Goal: Information Seeking & Learning: Learn about a topic

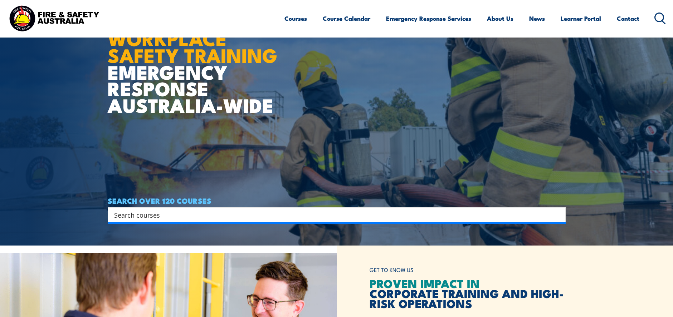
click at [233, 216] on input "Search input" at bounding box center [332, 215] width 436 height 11
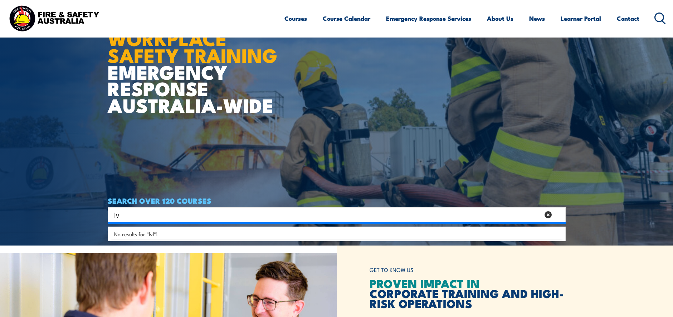
type input "l"
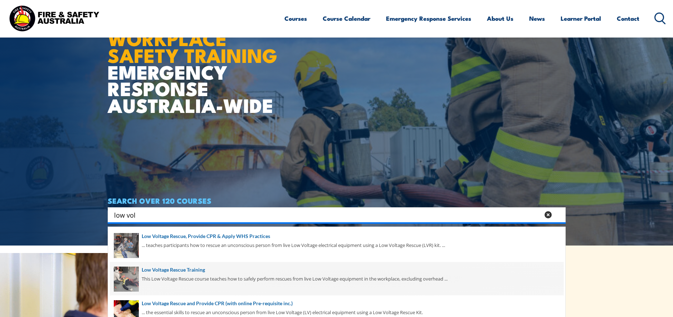
type input "low vol"
click at [206, 271] on span at bounding box center [337, 279] width 454 height 34
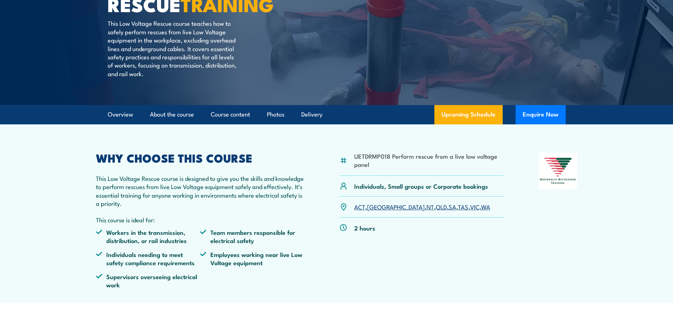
scroll to position [107, 0]
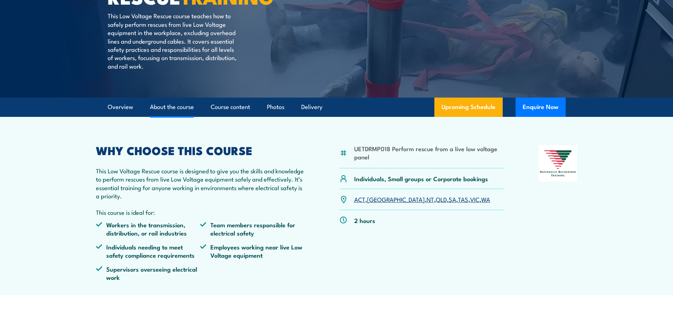
click at [163, 106] on link "About the course" at bounding box center [172, 107] width 44 height 19
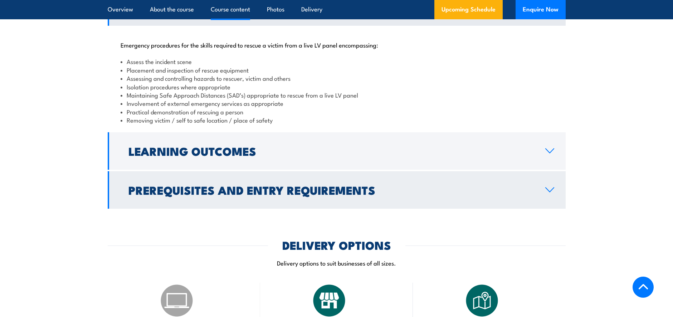
scroll to position [676, 0]
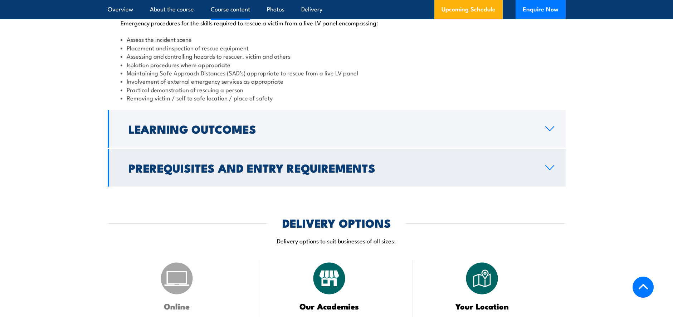
click at [194, 173] on h2 "Prerequisites and Entry Requirements" at bounding box center [330, 168] width 405 height 10
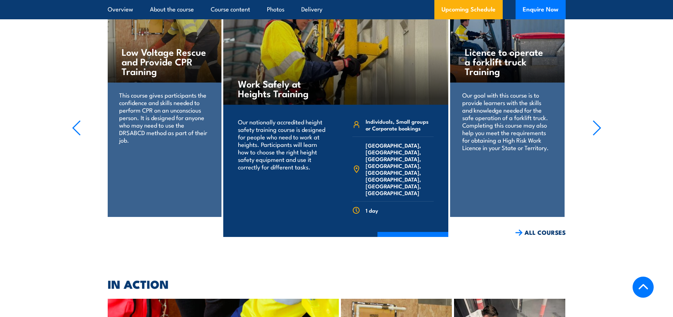
scroll to position [1355, 0]
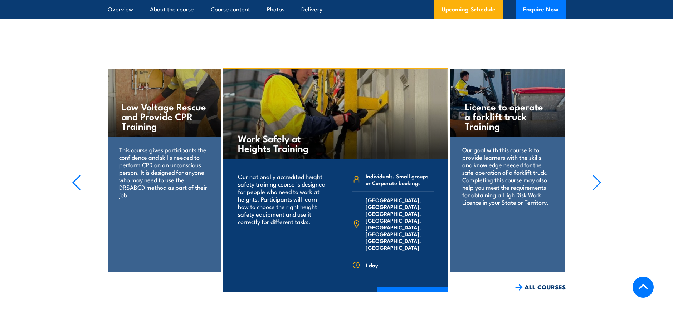
click at [151, 157] on p "This course gives participants the confidence and skills needed to perform CPR …" at bounding box center [164, 172] width 90 height 53
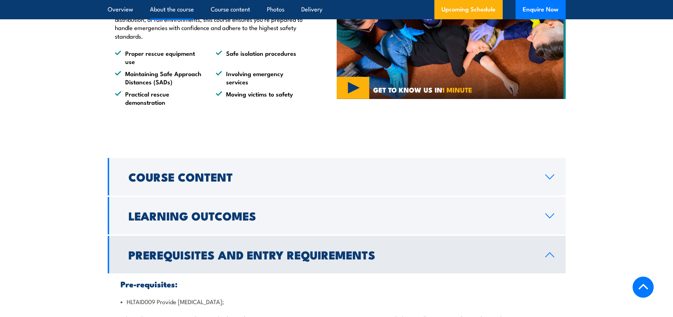
scroll to position [501, 0]
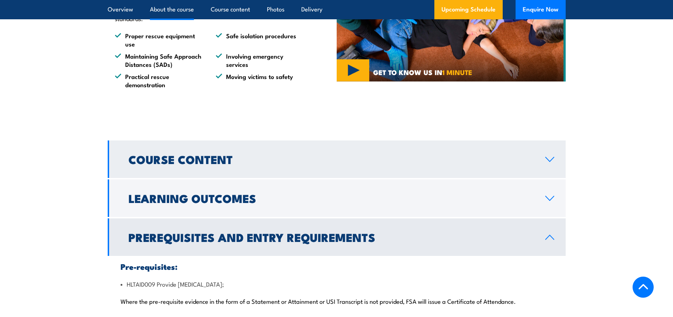
click at [201, 164] on h2 "Course Content" at bounding box center [330, 159] width 405 height 10
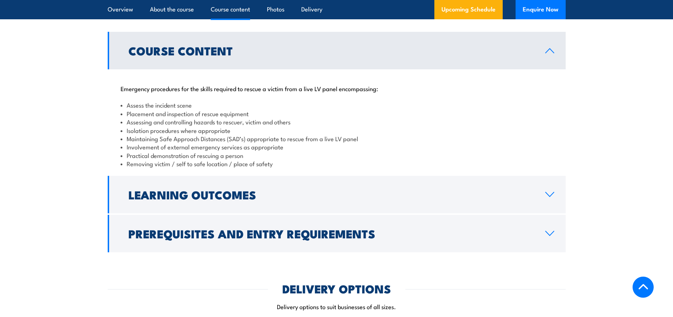
scroll to position [644, 0]
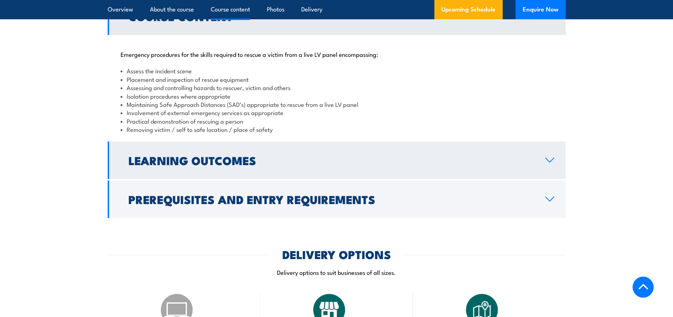
click at [200, 170] on link "Learning Outcomes" at bounding box center [337, 161] width 458 height 38
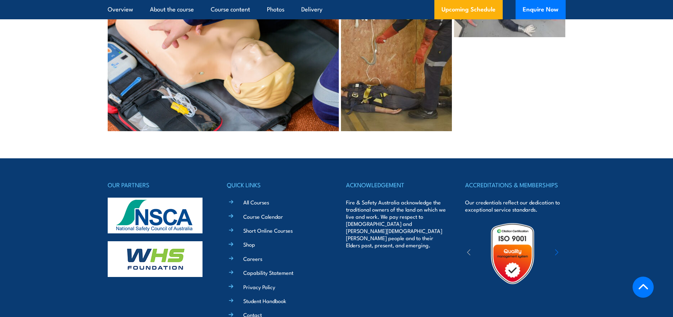
scroll to position [1753, 0]
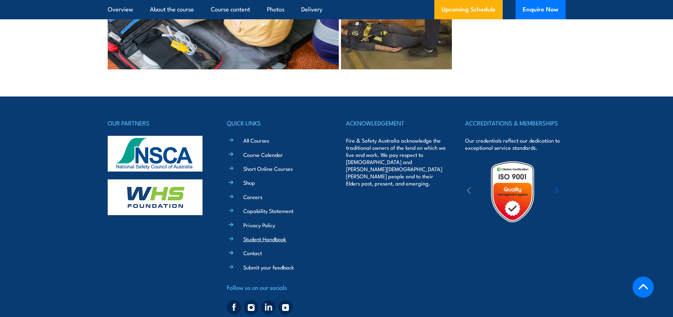
click at [252, 235] on link "Student Handbook" at bounding box center [264, 239] width 43 height 8
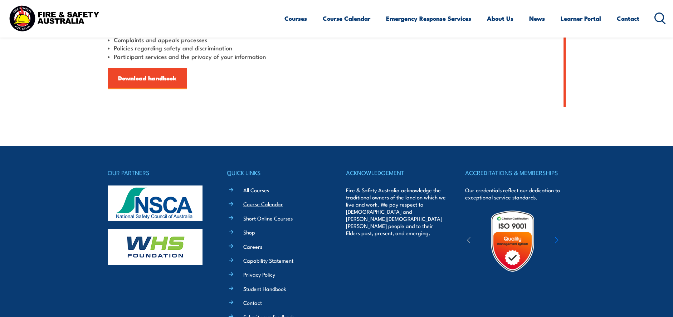
scroll to position [286, 0]
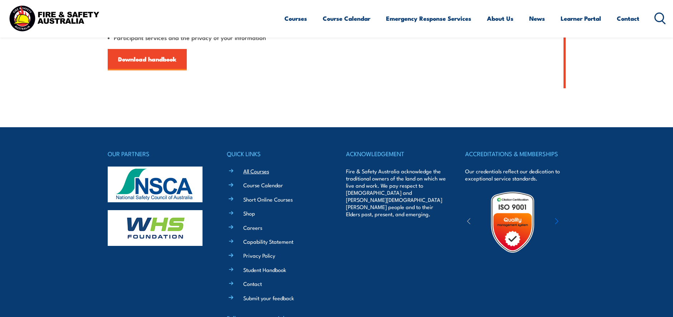
click at [245, 173] on link "All Courses" at bounding box center [256, 171] width 26 height 8
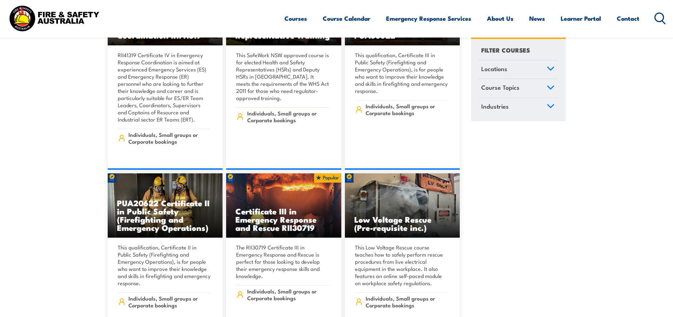
scroll to position [2219, 0]
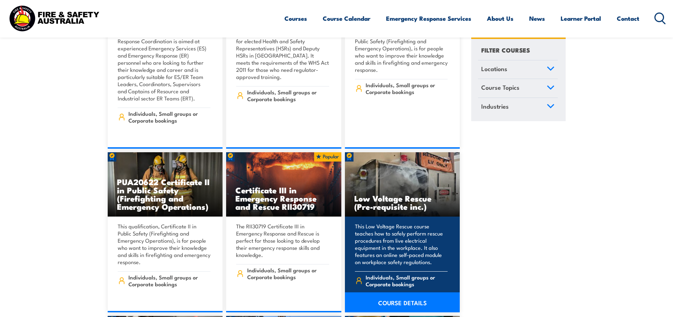
click at [389, 197] on h3 "Low Voltage Rescue (Pre-requisite inc.)" at bounding box center [402, 202] width 97 height 16
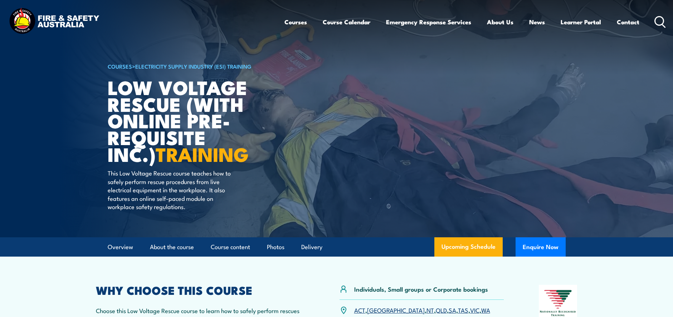
click at [193, 65] on link "Electricity Supply Industry (ESI) Training" at bounding box center [193, 66] width 116 height 8
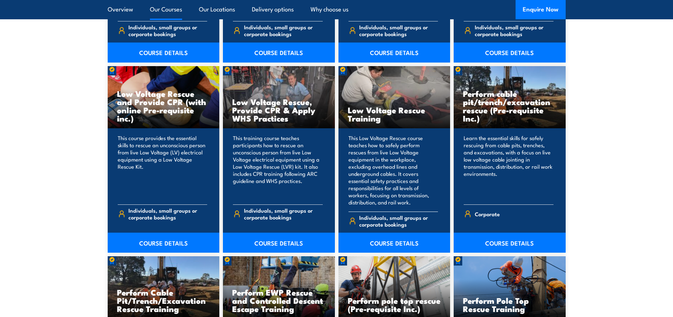
scroll to position [716, 0]
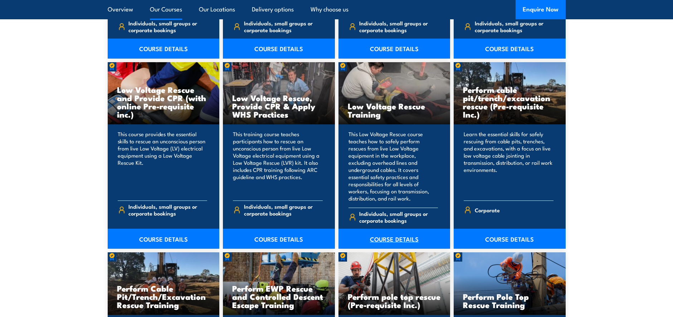
click at [379, 232] on link "COURSE DETAILS" at bounding box center [395, 239] width 112 height 20
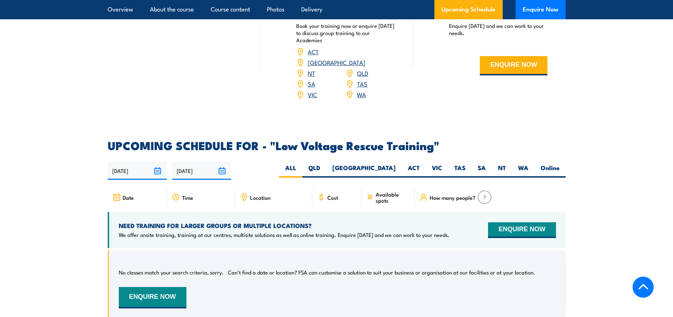
scroll to position [1038, 0]
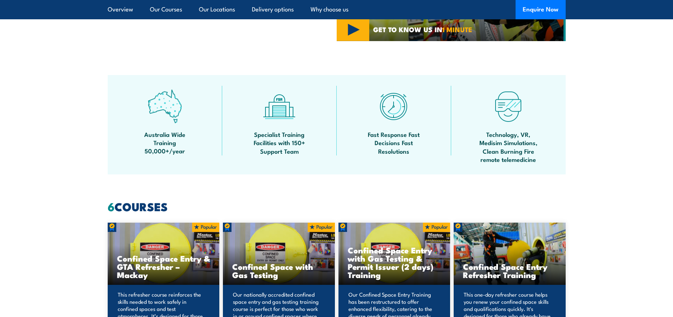
scroll to position [465, 0]
